Goal: Contribute content: Contribute content

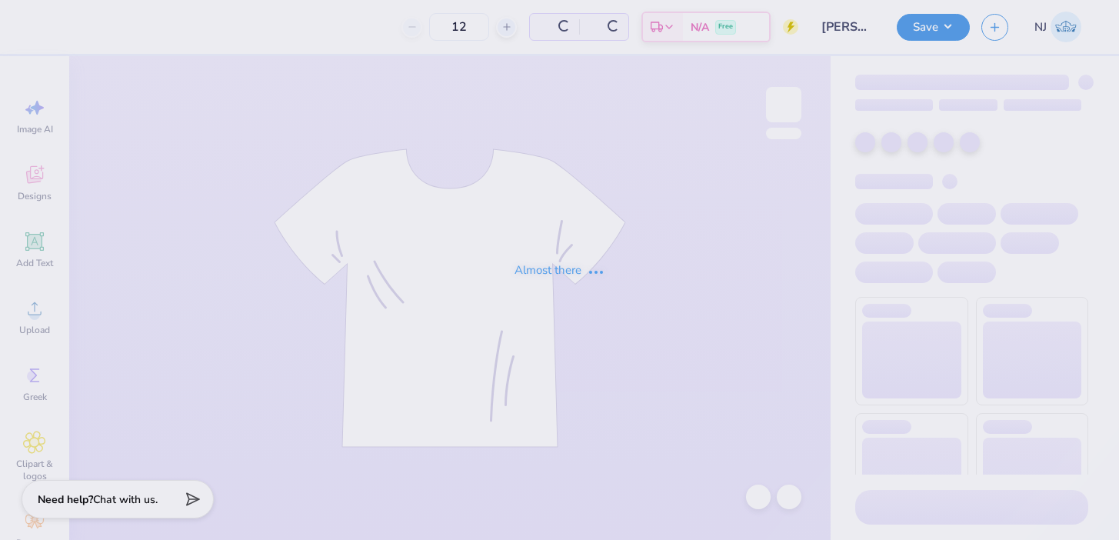
type input "[PERSON_NAME]"
type input "60"
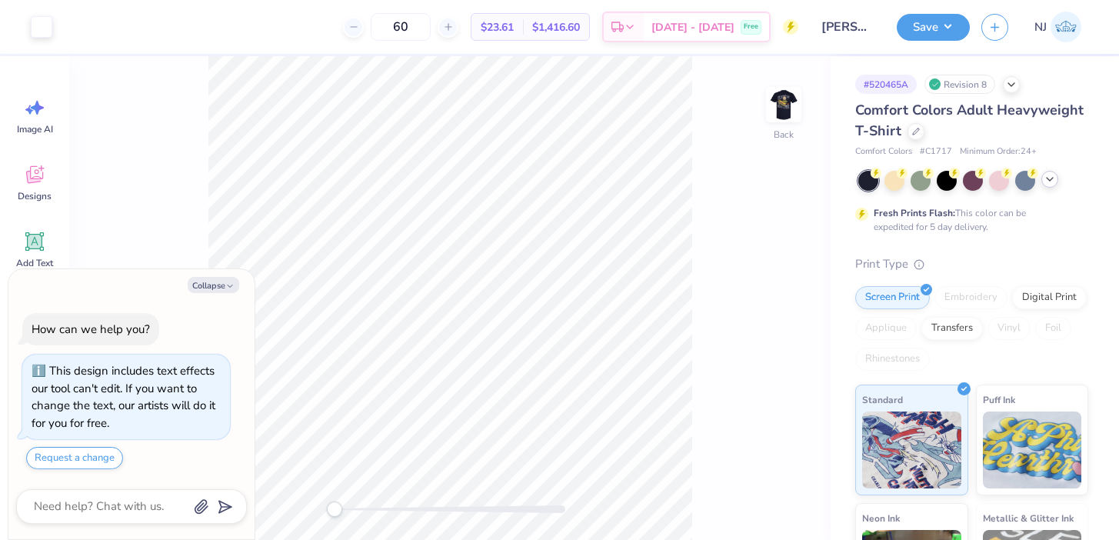
click at [1046, 187] on div at bounding box center [1050, 179] width 17 height 17
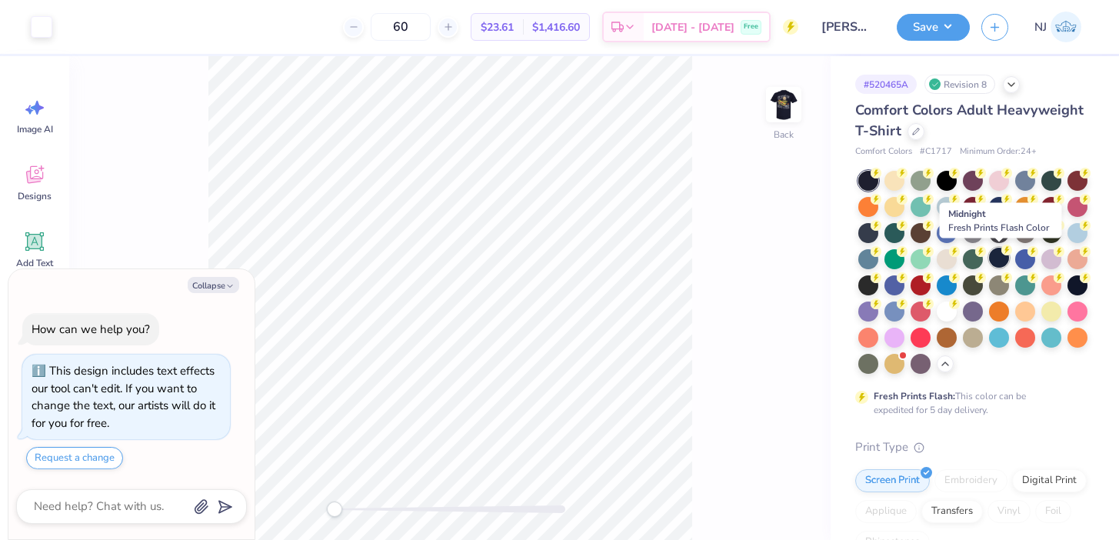
click at [996, 257] on div at bounding box center [999, 258] width 20 height 20
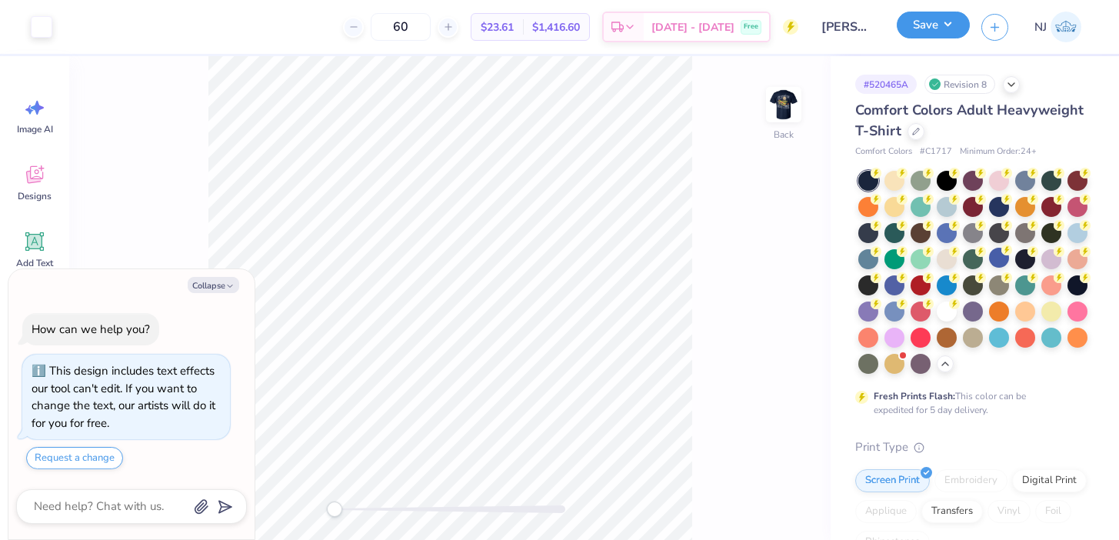
click at [920, 27] on button "Save" at bounding box center [933, 25] width 73 height 27
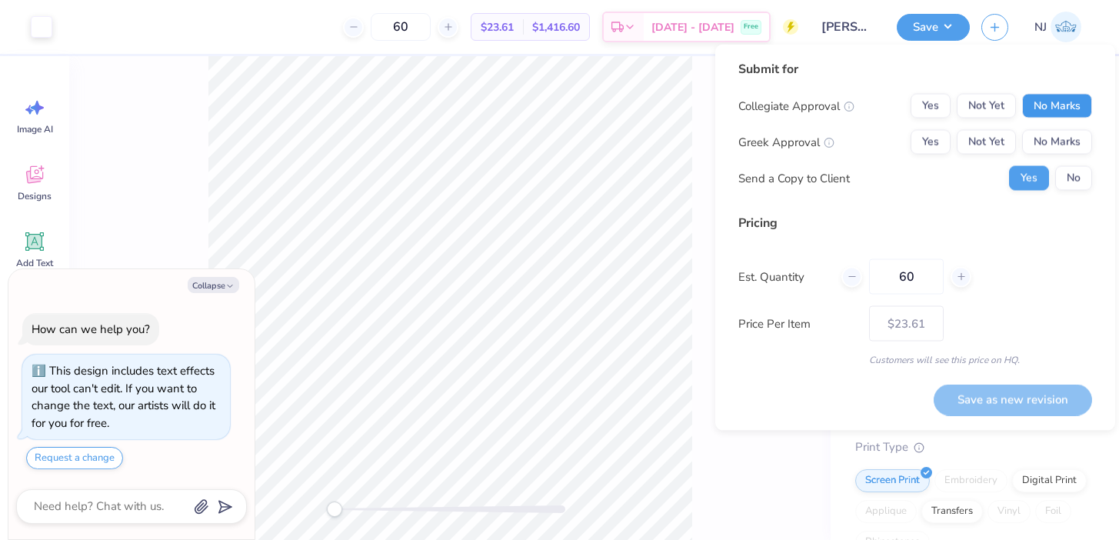
click at [1055, 98] on button "No Marks" at bounding box center [1058, 106] width 70 height 25
click at [921, 133] on button "Yes" at bounding box center [931, 142] width 40 height 25
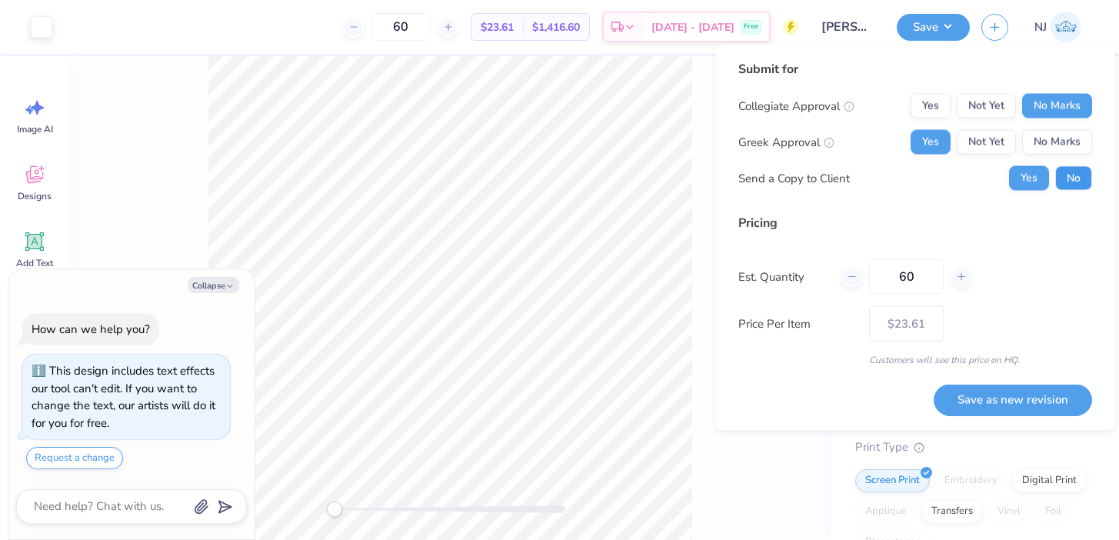
click at [1089, 180] on button "No" at bounding box center [1074, 178] width 37 height 25
click at [976, 392] on button "Save as new revision" at bounding box center [1013, 400] width 158 height 32
type textarea "x"
type input "– –"
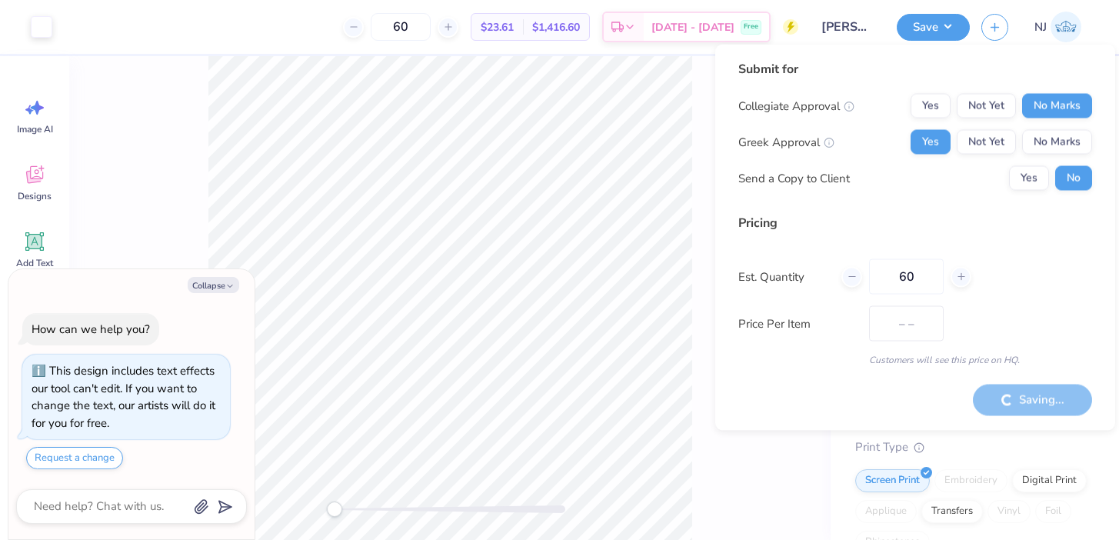
type textarea "x"
type input "$23.61"
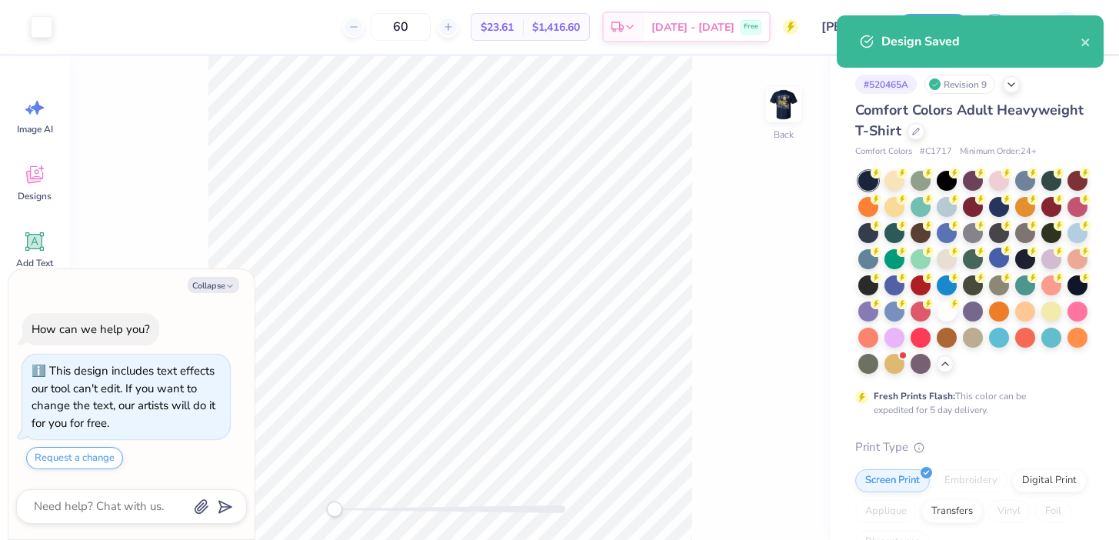
drag, startPoint x: 789, startPoint y: 87, endPoint x: 581, endPoint y: 45, distance: 212.6
click at [789, 88] on div at bounding box center [783, 104] width 35 height 35
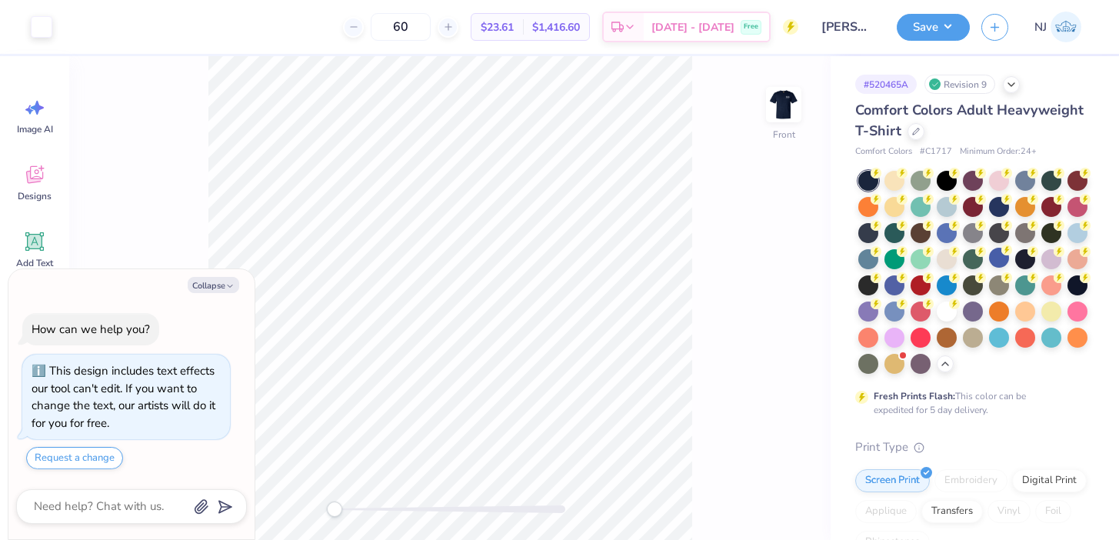
type textarea "x"
